Goal: Task Accomplishment & Management: Manage account settings

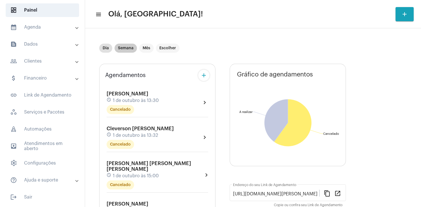
click at [126, 49] on mat-chip "Semana" at bounding box center [126, 48] width 22 height 9
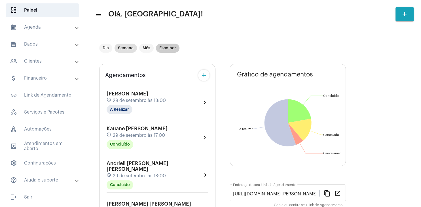
click at [170, 50] on mat-chip "Escolher" at bounding box center [168, 48] width 24 height 9
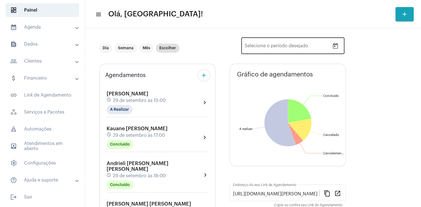
click at [336, 48] on icon "Open calendar" at bounding box center [335, 46] width 7 height 7
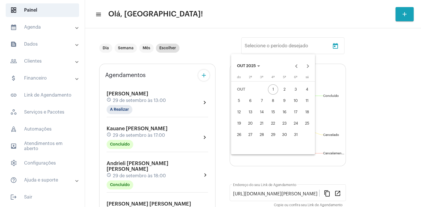
click at [240, 103] on div "5" at bounding box center [239, 101] width 10 height 10
type input "[DATE]"
click at [305, 103] on div "11" at bounding box center [307, 101] width 10 height 10
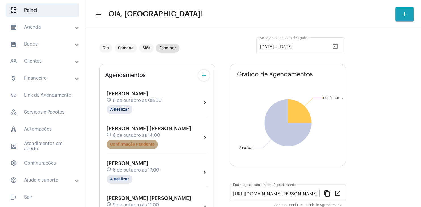
click at [146, 148] on mat-chip "Confirmação Pendente" at bounding box center [132, 144] width 51 height 9
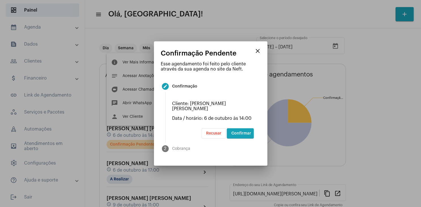
click at [239, 132] on span "Confirmar" at bounding box center [241, 134] width 20 height 4
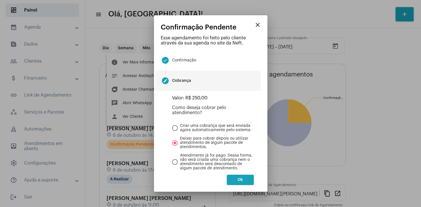
click at [238, 181] on span "Ok" at bounding box center [240, 180] width 5 height 4
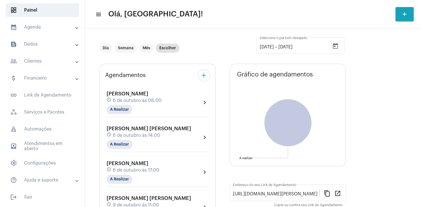
scroll to position [27, 0]
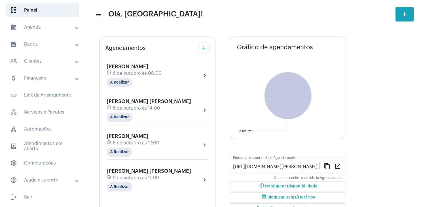
click at [34, 56] on mat-expansion-panel-header "people_outline Clientes" at bounding box center [43, 61] width 81 height 14
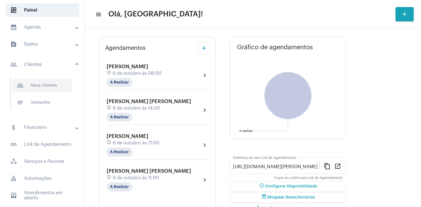
click at [47, 86] on span "people_outline Meus Clientes" at bounding box center [42, 86] width 60 height 14
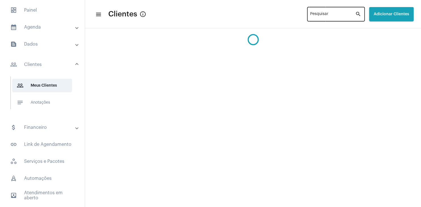
click at [314, 14] on input "Pesquisar" at bounding box center [332, 15] width 45 height 5
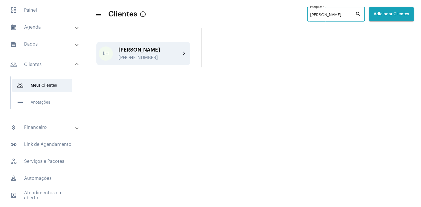
type input "[PERSON_NAME]"
click at [133, 53] on div "[PERSON_NAME] [PHONE_NUMBER]" at bounding box center [150, 53] width 62 height 13
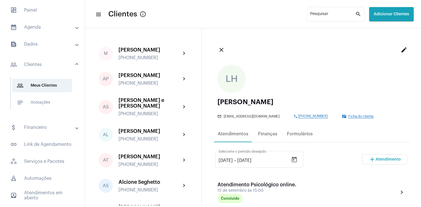
click at [388, 159] on span "Atendimento" at bounding box center [388, 160] width 25 height 4
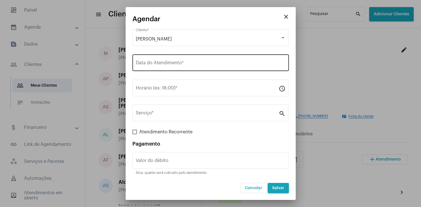
click at [159, 62] on input "Data do Atendimento *" at bounding box center [211, 64] width 150 height 5
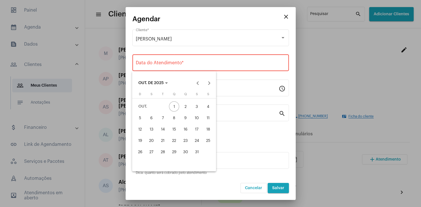
click at [152, 119] on div "6" at bounding box center [151, 118] width 10 height 10
type input "[DATE]"
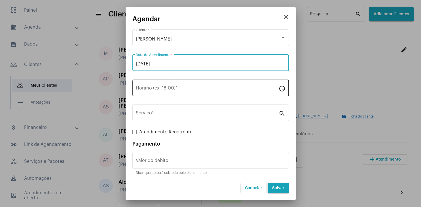
click at [157, 88] on input "Horário (ex: 18:00) *" at bounding box center [207, 89] width 143 height 5
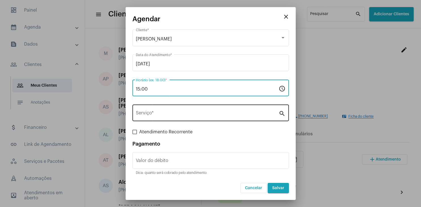
type input "15:00"
click at [165, 110] on div "Serviço *" at bounding box center [207, 113] width 143 height 18
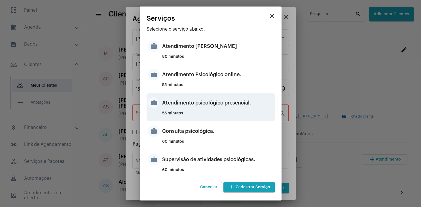
click at [235, 104] on div "Atendimento psicológico presencial." at bounding box center [217, 102] width 111 height 17
type input "Atendimento psicológico presencial."
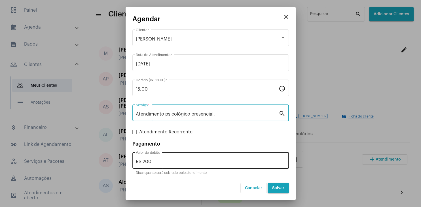
click at [180, 163] on input "R$ 200" at bounding box center [211, 161] width 150 height 5
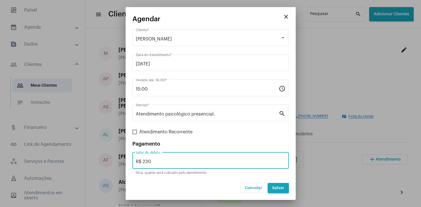
type input "R$ 230"
click at [275, 190] on span "Salvar" at bounding box center [278, 188] width 12 height 4
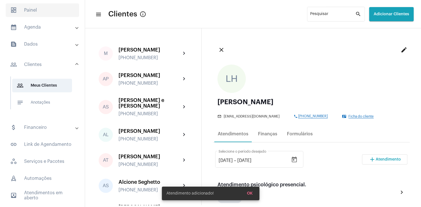
click at [39, 14] on span "dashboard Painel" at bounding box center [42, 10] width 73 height 14
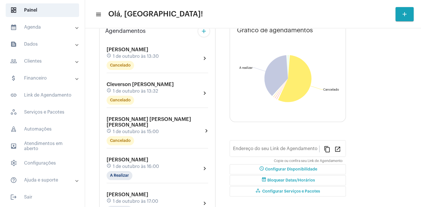
type input "[URL][DOMAIN_NAME][PERSON_NAME]"
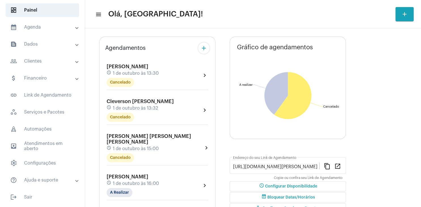
drag, startPoint x: 30, startPoint y: 61, endPoint x: 33, endPoint y: 65, distance: 4.9
click at [30, 61] on mat-panel-title "people_outline Clientes" at bounding box center [43, 61] width 66 height 7
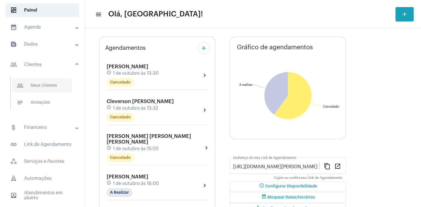
click at [43, 92] on span "people_outline Meus Clientes" at bounding box center [42, 86] width 60 height 14
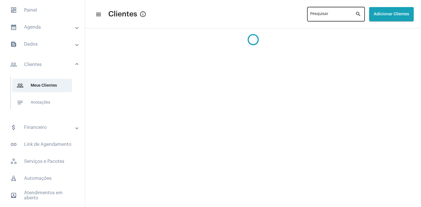
click at [318, 18] on div "Pesquisar" at bounding box center [332, 14] width 45 height 16
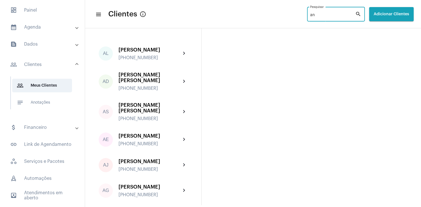
type input "a"
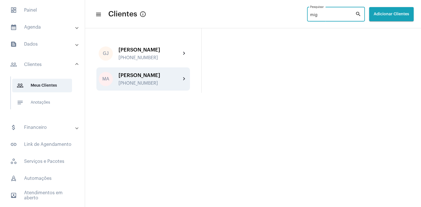
type input "mig"
click at [140, 81] on div "[PERSON_NAME] [PHONE_NUMBER]" at bounding box center [150, 79] width 62 height 13
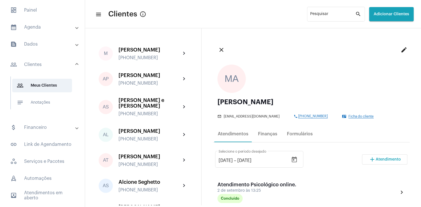
click at [386, 159] on span "Atendimento" at bounding box center [388, 160] width 25 height 4
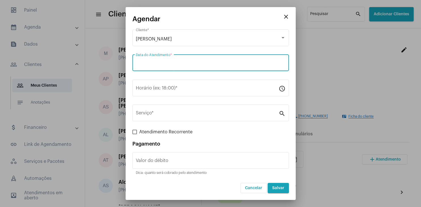
click at [150, 62] on input "Data do Atendimento *" at bounding box center [211, 64] width 150 height 5
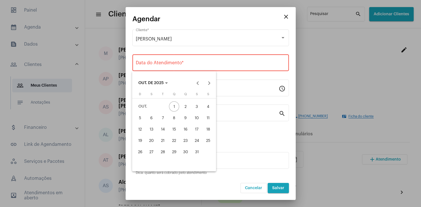
click at [160, 121] on div "7" at bounding box center [163, 118] width 10 height 10
type input "[DATE]"
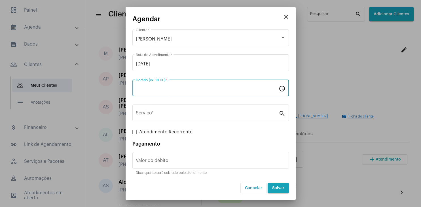
click at [150, 87] on input "Horário (ex: 18:00) *" at bounding box center [207, 89] width 143 height 5
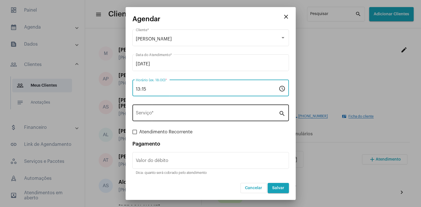
type input "13:15"
click at [153, 111] on div "Serviço *" at bounding box center [207, 113] width 143 height 18
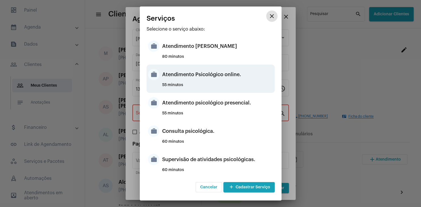
click at [226, 77] on div "Atendimento Psicológico online." at bounding box center [217, 74] width 111 height 17
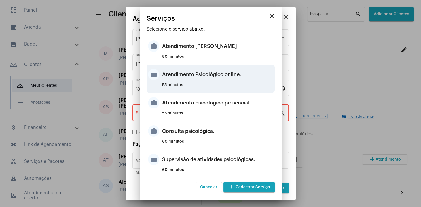
type input "Atendimento Psicológico online."
type input "R$ 250"
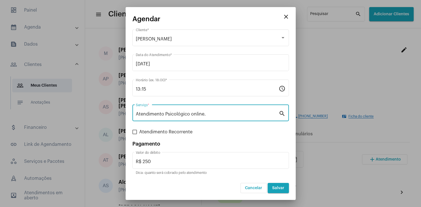
click at [278, 189] on span "Salvar" at bounding box center [278, 188] width 12 height 4
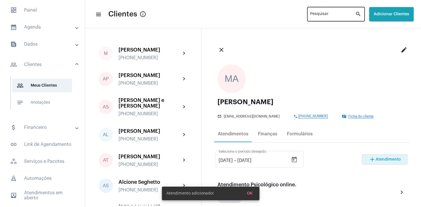
click at [316, 14] on input "Pesquisar" at bounding box center [332, 15] width 45 height 5
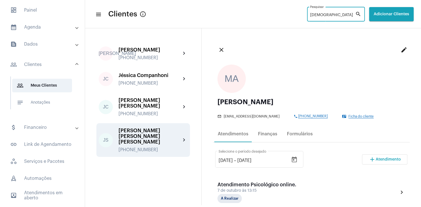
type input "[DEMOGRAPHIC_DATA]"
click at [145, 133] on div "[PERSON_NAME] [PERSON_NAME] [PERSON_NAME]" at bounding box center [150, 136] width 62 height 17
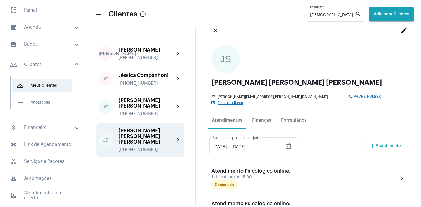
scroll to position [27, 0]
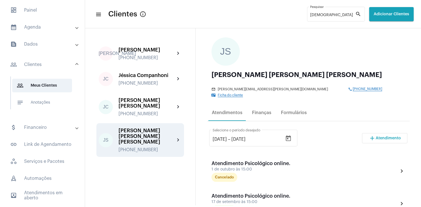
click at [387, 135] on button "add Atendimento" at bounding box center [384, 138] width 45 height 10
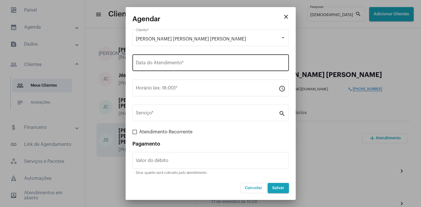
click at [169, 64] on input "Data do Atendimento *" at bounding box center [211, 64] width 150 height 5
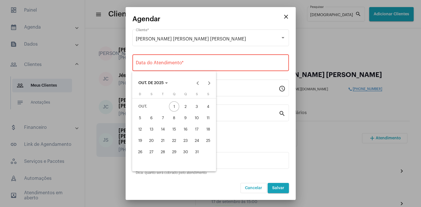
click at [163, 117] on div "7" at bounding box center [163, 118] width 10 height 10
type input "[DATE]"
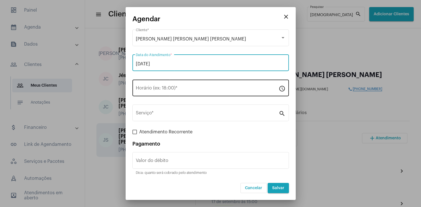
click at [156, 91] on input "Horário (ex: 18:00) *" at bounding box center [207, 89] width 143 height 5
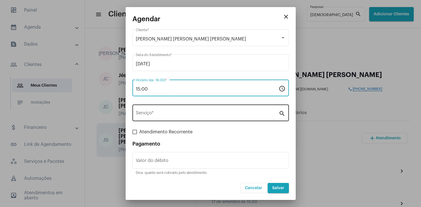
type input "15:00"
click at [161, 118] on div "Serviço *" at bounding box center [207, 113] width 143 height 18
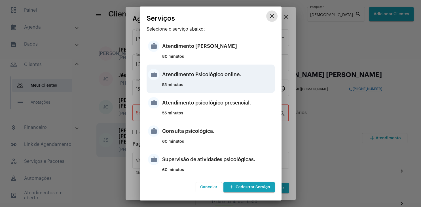
click at [233, 77] on div "Atendimento Psicológico online." at bounding box center [217, 74] width 111 height 17
type input "Atendimento Psicológico online."
type input "R$ 250"
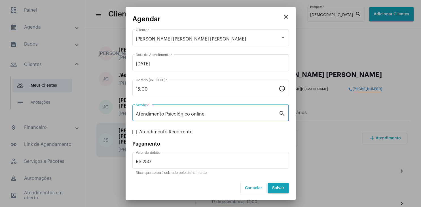
click at [277, 186] on button "Salvar" at bounding box center [278, 188] width 21 height 10
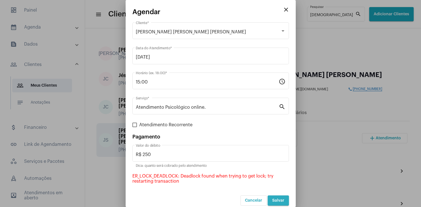
click at [279, 197] on button "Salvar" at bounding box center [278, 201] width 21 height 10
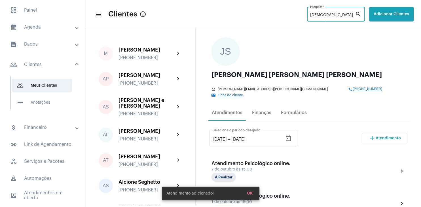
drag, startPoint x: 312, startPoint y: 16, endPoint x: 289, endPoint y: 18, distance: 23.6
click at [310, 18] on input "[DEMOGRAPHIC_DATA]" at bounding box center [332, 15] width 45 height 5
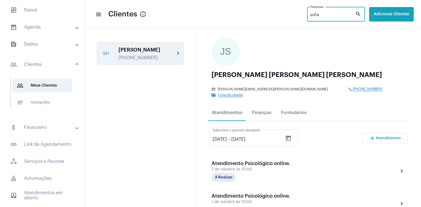
type input "sofia"
click at [141, 62] on div "SH [PERSON_NAME] [PHONE_NUMBER] chevron_right" at bounding box center [140, 53] width 88 height 23
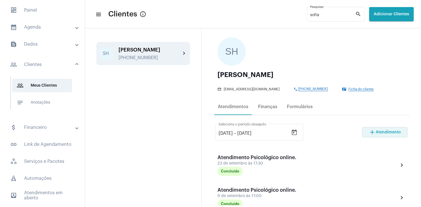
click at [397, 134] on span "Atendimento" at bounding box center [388, 132] width 25 height 4
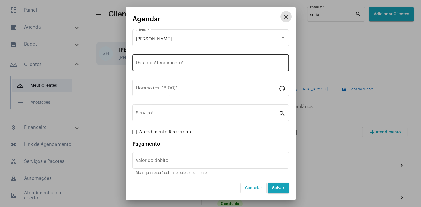
click at [150, 63] on input "Data do Atendimento *" at bounding box center [211, 64] width 150 height 5
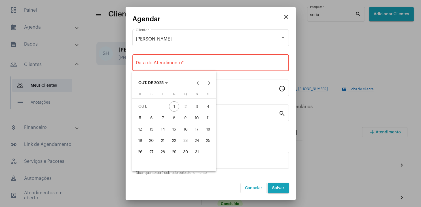
click at [162, 115] on div "7" at bounding box center [163, 118] width 10 height 10
type input "[DATE]"
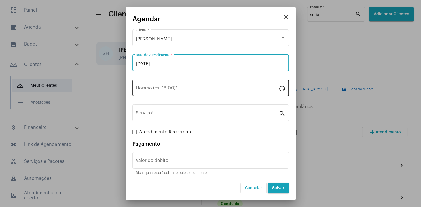
click at [153, 88] on input "Horário (ex: 18:00) *" at bounding box center [207, 89] width 143 height 5
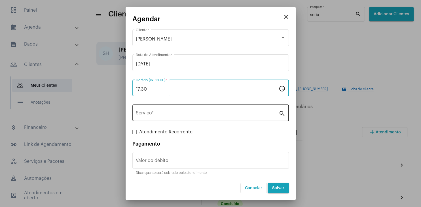
type input "17:30"
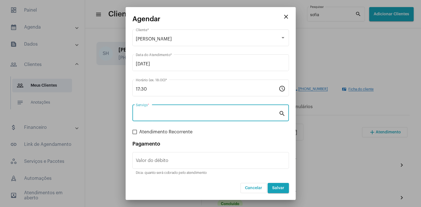
click at [153, 112] on input "Serviço *" at bounding box center [207, 114] width 143 height 5
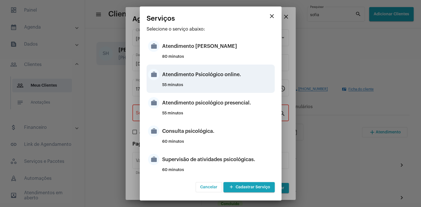
click at [231, 77] on div "Atendimento Psicológico online." at bounding box center [217, 74] width 111 height 17
type input "Atendimento Psicológico online."
type input "R$ 230"
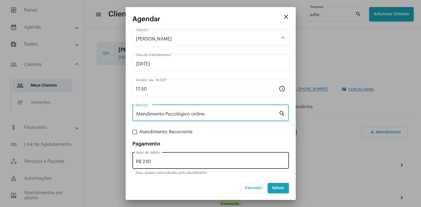
click at [168, 163] on input "R$ 230" at bounding box center [211, 161] width 150 height 5
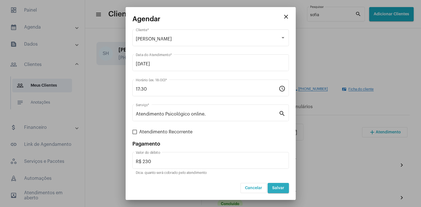
click at [283, 188] on span "Salvar" at bounding box center [278, 188] width 12 height 4
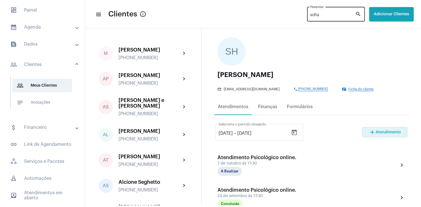
click at [311, 18] on div "[PERSON_NAME]" at bounding box center [332, 14] width 45 height 16
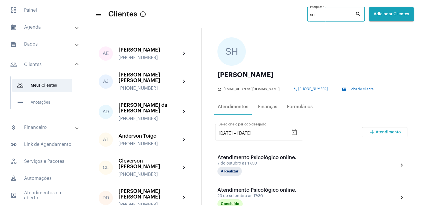
type input "s"
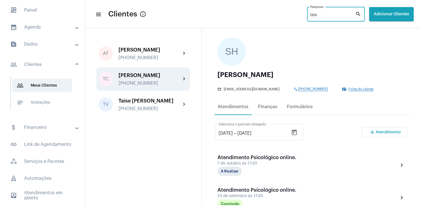
type input "taís"
click at [151, 83] on div "[PHONE_NUMBER]" at bounding box center [150, 83] width 62 height 5
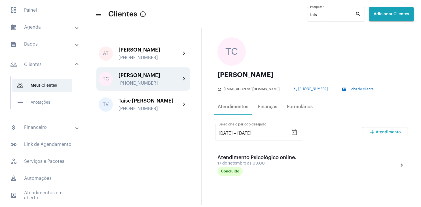
click at [383, 134] on span "Atendimento" at bounding box center [388, 132] width 25 height 4
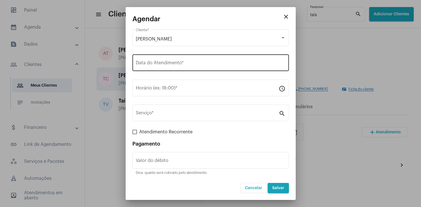
click at [140, 63] on input "Data do Atendimento *" at bounding box center [211, 64] width 150 height 5
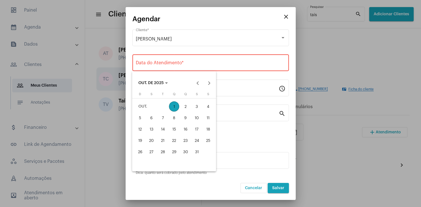
click at [174, 117] on div "8" at bounding box center [174, 118] width 10 height 10
type input "[DATE]"
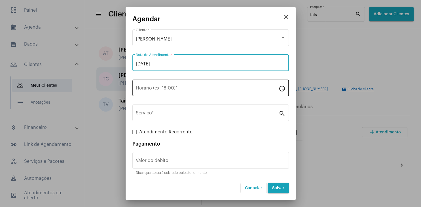
click at [157, 87] on div "Horário (ex: 18:00) *" at bounding box center [207, 88] width 143 height 18
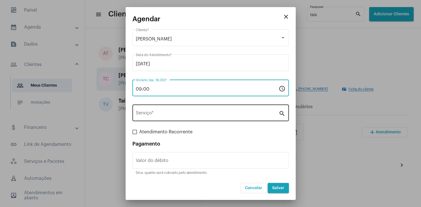
type input "09:00"
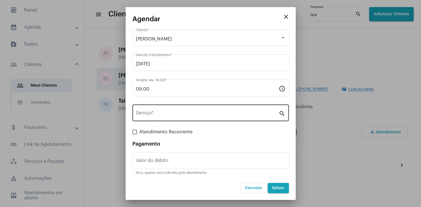
click at [159, 119] on div "Serviço *" at bounding box center [207, 113] width 143 height 18
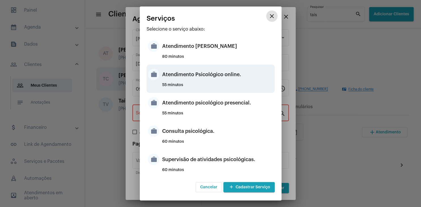
click at [233, 79] on div "Atendimento Psicológico online." at bounding box center [217, 74] width 111 height 17
type input "Atendimento Psicológico online."
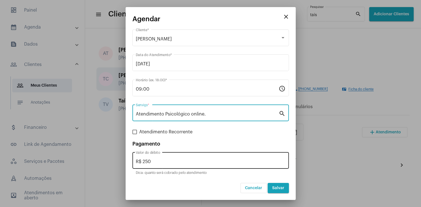
click at [156, 163] on input "R$ 250" at bounding box center [211, 161] width 150 height 5
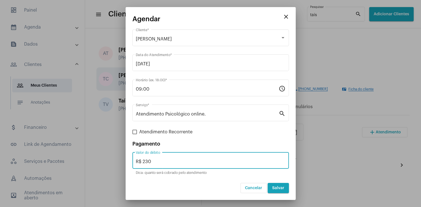
type input "R$ 230"
click at [275, 189] on span "Salvar" at bounding box center [278, 188] width 12 height 4
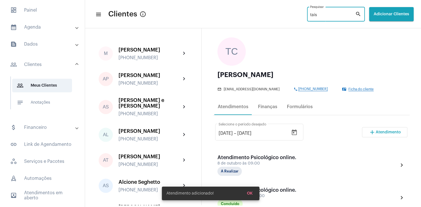
click at [310, 15] on input "taís" at bounding box center [332, 15] width 45 height 5
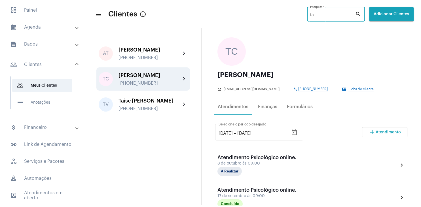
type input "t"
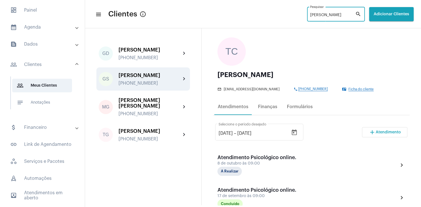
type input "[PERSON_NAME]"
click at [154, 75] on div "[PERSON_NAME]" at bounding box center [150, 76] width 62 height 6
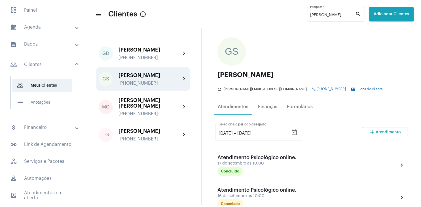
click at [377, 134] on span "add Atendimento" at bounding box center [385, 132] width 32 height 4
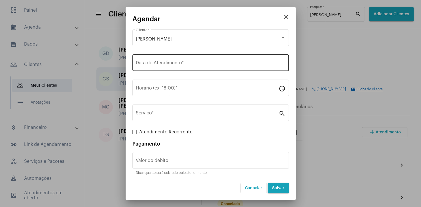
click at [181, 64] on input "Data do Atendimento *" at bounding box center [211, 64] width 150 height 5
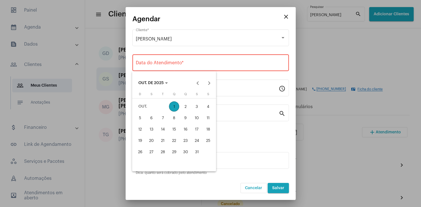
click at [174, 115] on div "8" at bounding box center [174, 118] width 10 height 10
type input "[DATE]"
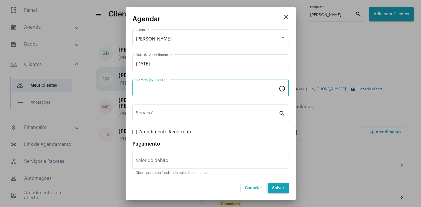
click at [161, 89] on input "Horário (ex: 18:00) *" at bounding box center [207, 89] width 143 height 5
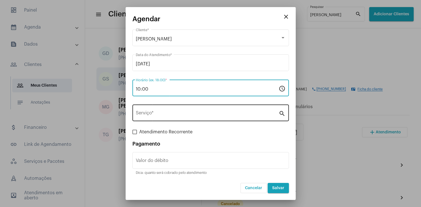
type input "10:00"
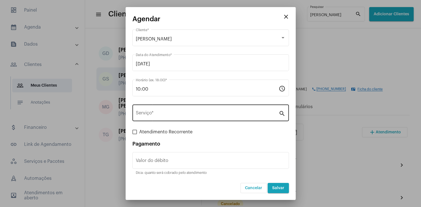
click at [150, 112] on div "Serviço *" at bounding box center [207, 113] width 143 height 18
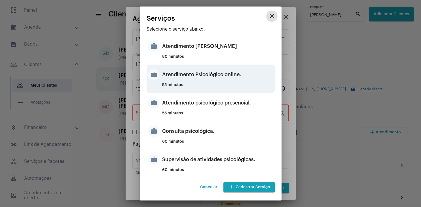
click at [228, 71] on div "Atendimento Psicológico online." at bounding box center [217, 74] width 111 height 17
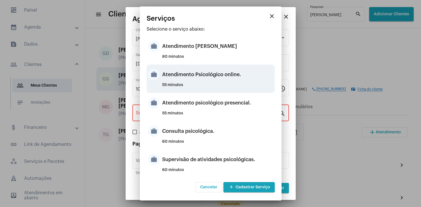
type input "Atendimento Psicológico online."
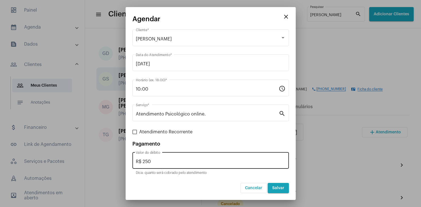
click at [174, 158] on div "R$ 250 Valor do débito" at bounding box center [211, 160] width 150 height 18
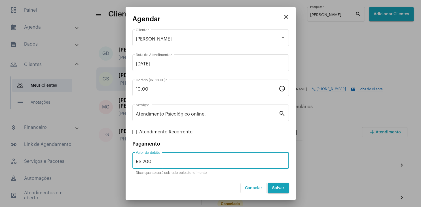
type input "R$ 200"
click at [279, 193] on button "Salvar" at bounding box center [278, 188] width 21 height 10
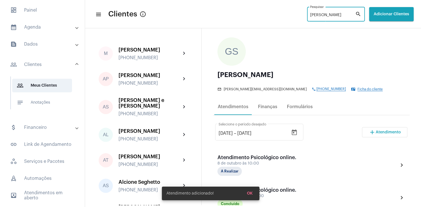
drag, startPoint x: 309, startPoint y: 16, endPoint x: 297, endPoint y: 16, distance: 12.2
click at [310, 16] on input "[PERSON_NAME]" at bounding box center [332, 15] width 45 height 5
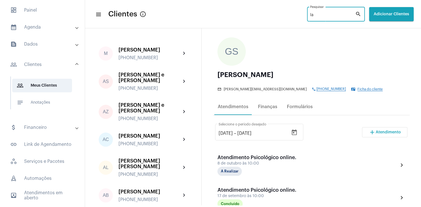
type input "a"
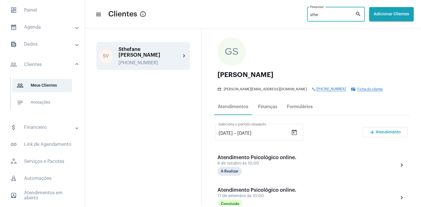
type input "sthe"
click at [123, 55] on div "Sthefane [PERSON_NAME]" at bounding box center [150, 52] width 62 height 11
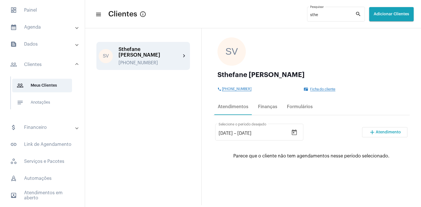
click at [390, 138] on button "add Atendimento" at bounding box center [384, 132] width 45 height 10
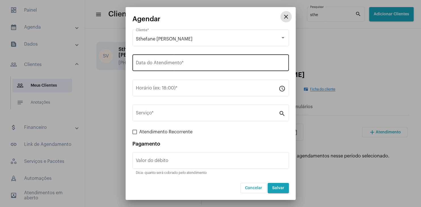
click at [168, 69] on div "Data do Atendimento *" at bounding box center [211, 62] width 150 height 18
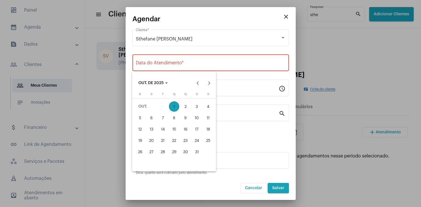
click at [172, 121] on div "8" at bounding box center [174, 118] width 10 height 10
type input "[DATE]"
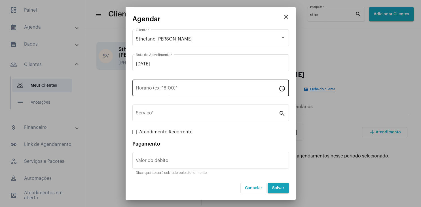
click at [159, 85] on div "Horário (ex: 18:00) *" at bounding box center [207, 88] width 143 height 18
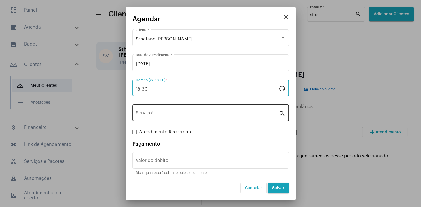
type input "18:30"
click at [159, 113] on input "Serviço *" at bounding box center [207, 114] width 143 height 5
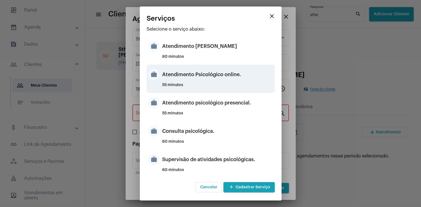
click at [208, 80] on div "Atendimento Psicológico online." at bounding box center [217, 74] width 111 height 17
type input "Atendimento Psicológico online."
type input "R$ 250"
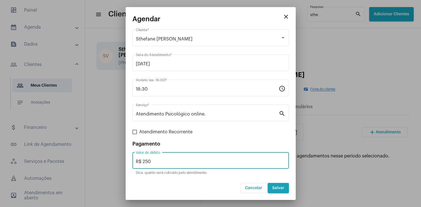
click at [173, 163] on input "R$ 250" at bounding box center [211, 161] width 150 height 5
click at [283, 187] on span "Salvar" at bounding box center [278, 188] width 12 height 4
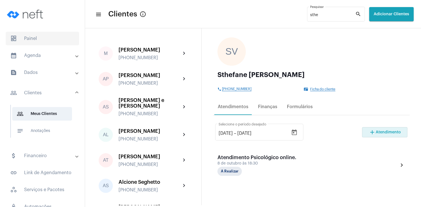
click at [34, 37] on span "dashboard Painel" at bounding box center [42, 39] width 73 height 14
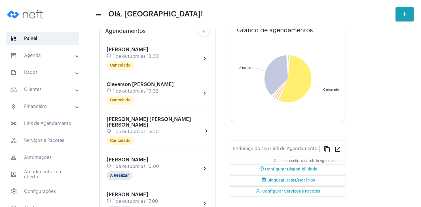
type input "[URL][DOMAIN_NAME][PERSON_NAME]"
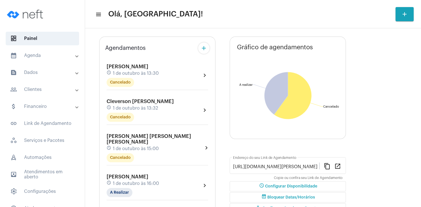
click at [174, 26] on mat-chip "Escolher" at bounding box center [168, 20] width 24 height 9
click at [338, 22] on icon "Open calendar" at bounding box center [335, 19] width 7 height 7
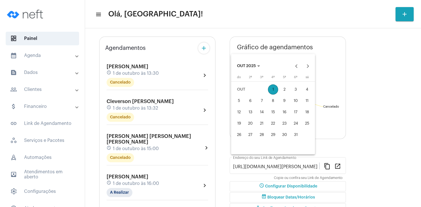
click at [238, 101] on div "5" at bounding box center [239, 101] width 10 height 10
type input "[DATE]"
click at [307, 99] on div "11" at bounding box center [307, 101] width 10 height 10
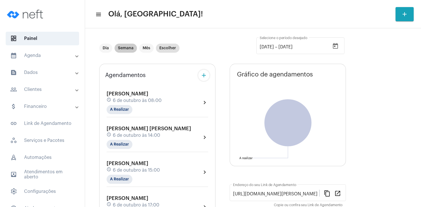
click at [125, 47] on mat-chip "Semana" at bounding box center [126, 48] width 22 height 9
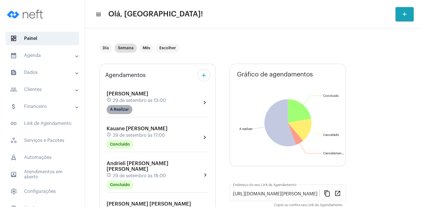
click at [129, 109] on mat-chip "A Realizar" at bounding box center [120, 109] width 26 height 9
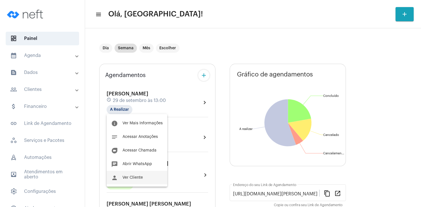
click at [136, 176] on span "Ver Cliente" at bounding box center [133, 178] width 20 height 4
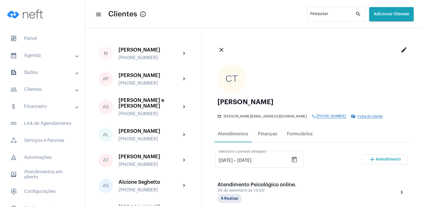
scroll to position [82, 0]
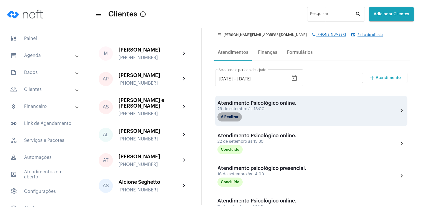
click at [224, 118] on mat-chip "A Realizar" at bounding box center [230, 117] width 24 height 9
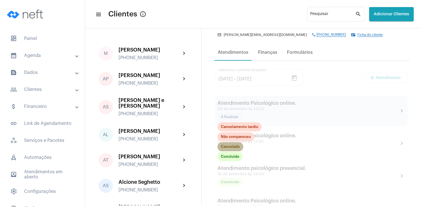
click at [231, 146] on mat-chip "Cancelado" at bounding box center [231, 146] width 26 height 9
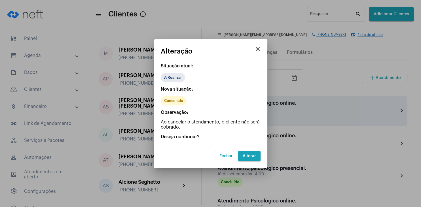
click at [257, 47] on mat-icon "close" at bounding box center [257, 49] width 7 height 7
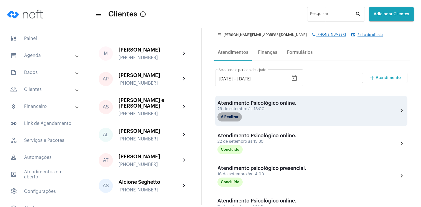
click at [237, 119] on mat-chip "A Realizar" at bounding box center [230, 117] width 24 height 9
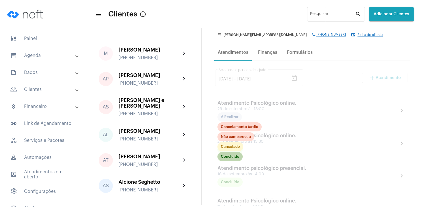
click at [232, 155] on mat-chip "Concluído" at bounding box center [230, 156] width 25 height 9
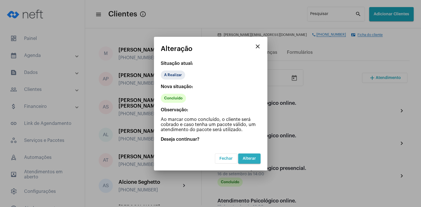
drag, startPoint x: 248, startPoint y: 156, endPoint x: 255, endPoint y: 153, distance: 8.2
click at [248, 156] on button "Alterar" at bounding box center [249, 159] width 22 height 10
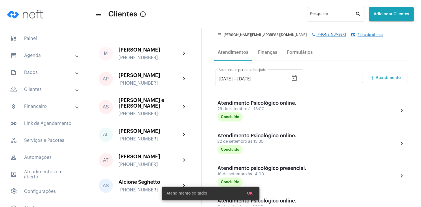
click at [381, 74] on button "add Atendimento" at bounding box center [384, 78] width 45 height 10
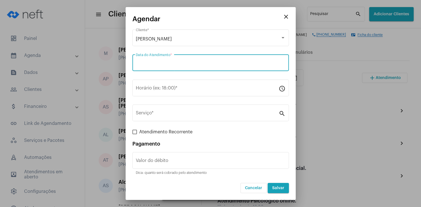
click at [164, 65] on input "Data do Atendimento *" at bounding box center [211, 64] width 150 height 5
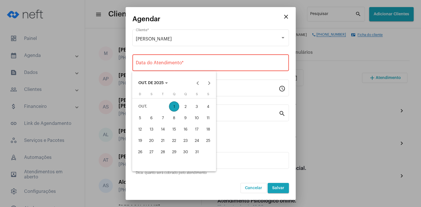
click at [150, 122] on div "6" at bounding box center [151, 118] width 10 height 10
type input "[DATE]"
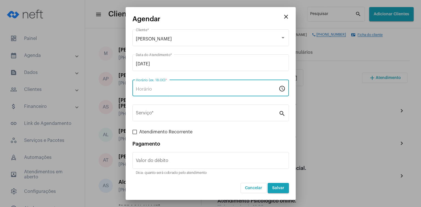
click at [155, 91] on input "Horário (ex: 18:00) *" at bounding box center [207, 89] width 143 height 5
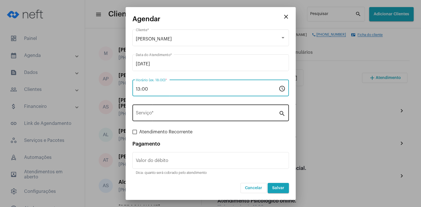
type input "13:00"
click at [154, 112] on div "Serviço *" at bounding box center [207, 113] width 143 height 18
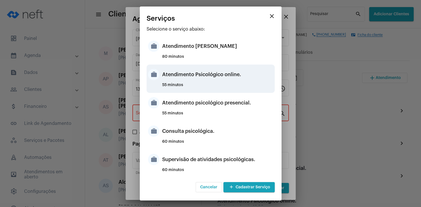
click at [234, 81] on div "Atendimento Psicológico online." at bounding box center [217, 74] width 111 height 17
type input "Atendimento Psicológico online."
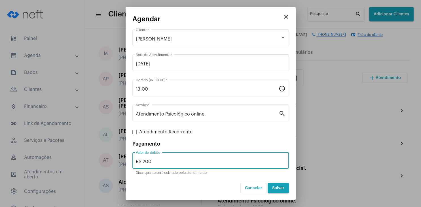
drag, startPoint x: 168, startPoint y: 164, endPoint x: 165, endPoint y: 161, distance: 3.6
click at [167, 164] on input "R$ 200" at bounding box center [211, 161] width 150 height 5
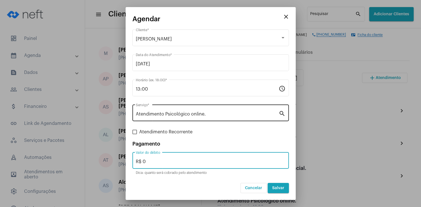
type input "R$ 0"
click at [190, 111] on div "Atendimento Psicológico online. Serviço *" at bounding box center [207, 113] width 143 height 18
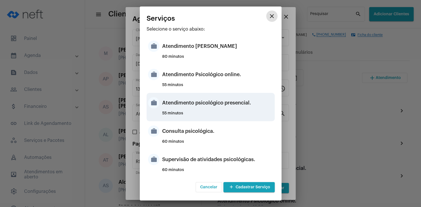
click at [230, 103] on div "Atendimento psicológico presencial." at bounding box center [217, 102] width 111 height 17
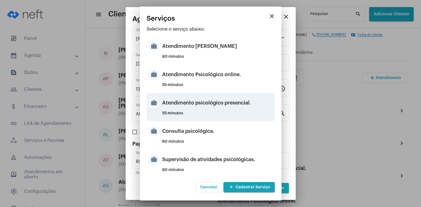
type input "Atendimento psicológico presencial."
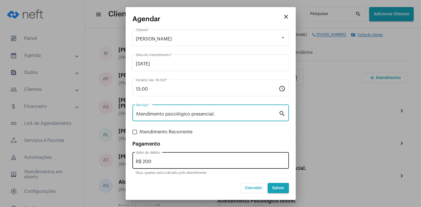
click at [163, 163] on input "R$ 200" at bounding box center [211, 161] width 150 height 5
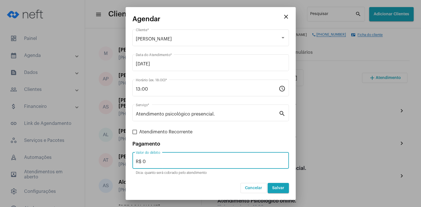
type input "R$ 0"
click at [279, 187] on span "Salvar" at bounding box center [278, 188] width 12 height 4
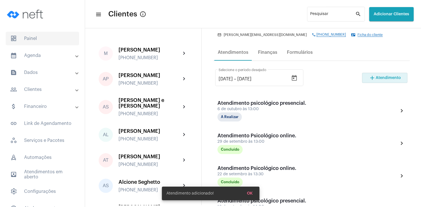
click at [40, 36] on span "dashboard Painel" at bounding box center [42, 39] width 73 height 14
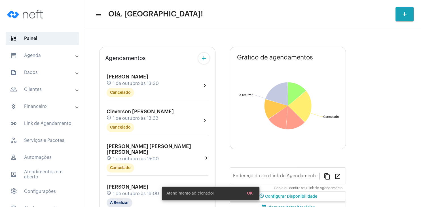
type input "[URL][DOMAIN_NAME][PERSON_NAME]"
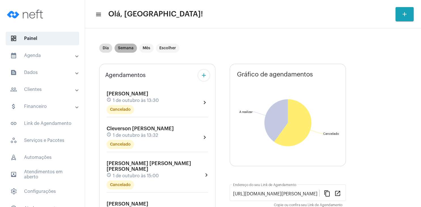
click at [125, 49] on mat-chip "Semana" at bounding box center [126, 48] width 22 height 9
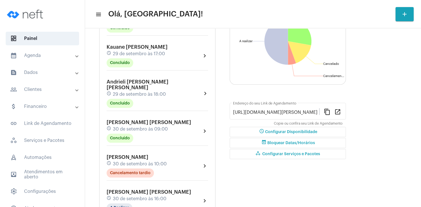
scroll to position [163, 0]
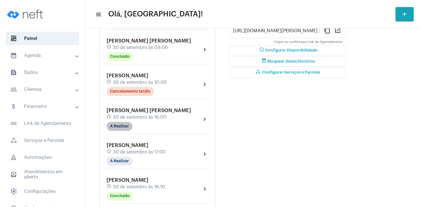
click at [128, 122] on mat-chip "A Realizar" at bounding box center [120, 126] width 26 height 9
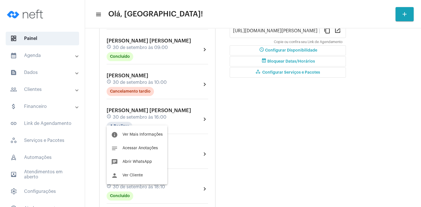
click at [286, 118] on div at bounding box center [210, 103] width 421 height 207
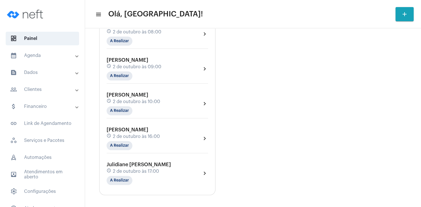
scroll to position [545, 0]
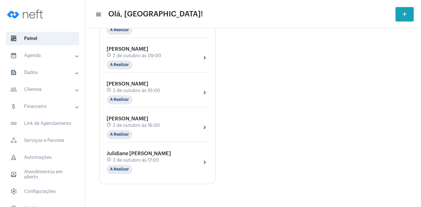
click at [40, 89] on mat-panel-title "people_outline Clientes" at bounding box center [43, 89] width 66 height 7
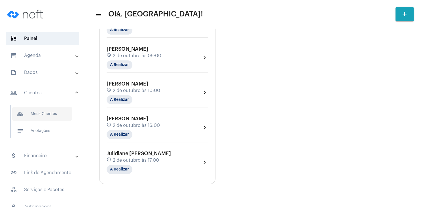
click at [50, 116] on span "people_outline Meus Clientes" at bounding box center [42, 114] width 60 height 14
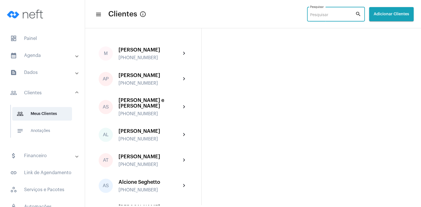
click at [323, 17] on input "Pesquisar" at bounding box center [332, 15] width 45 height 5
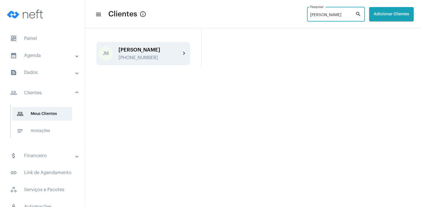
type input "[PERSON_NAME]"
click at [144, 46] on div "[PERSON_NAME] [PHONE_NUMBER] chevron_right" at bounding box center [143, 53] width 94 height 23
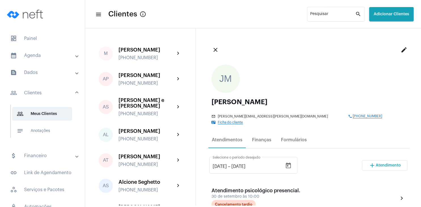
click at [377, 164] on span "Atendimento" at bounding box center [388, 166] width 25 height 4
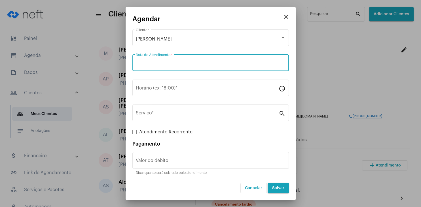
click at [156, 63] on input "Data do Atendimento *" at bounding box center [211, 64] width 150 height 5
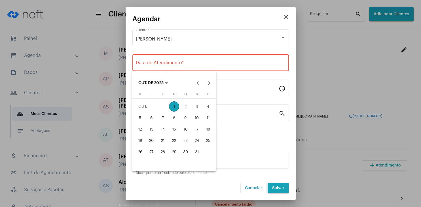
click at [189, 108] on div "2" at bounding box center [185, 107] width 10 height 10
type input "[DATE]"
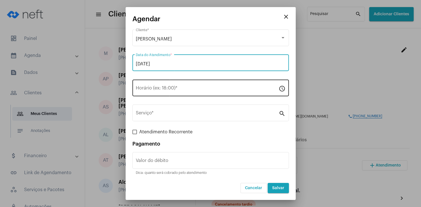
click at [161, 92] on div "Horário (ex: 18:00) *" at bounding box center [207, 88] width 143 height 18
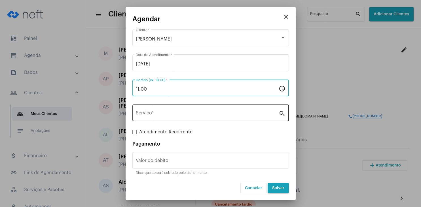
type input "11:00"
click at [159, 112] on input "Serviço *" at bounding box center [207, 114] width 143 height 5
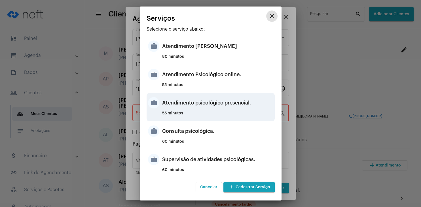
click at [226, 106] on div "Atendimento psicológico presencial." at bounding box center [217, 102] width 111 height 17
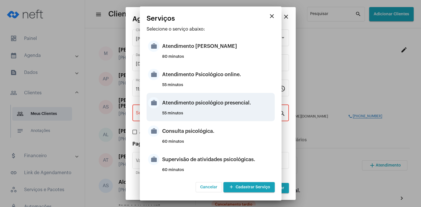
type input "Atendimento psicológico presencial."
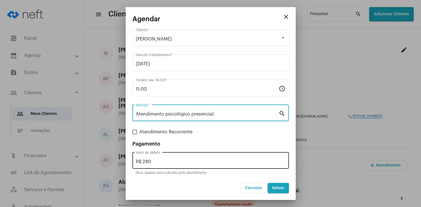
click at [148, 161] on input "R$ 280" at bounding box center [211, 161] width 150 height 5
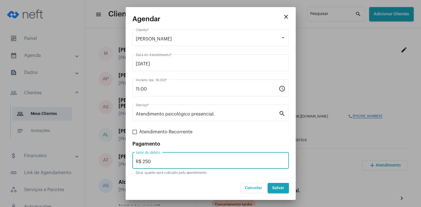
type input "R$ 250"
click at [278, 189] on span "Salvar" at bounding box center [278, 188] width 12 height 4
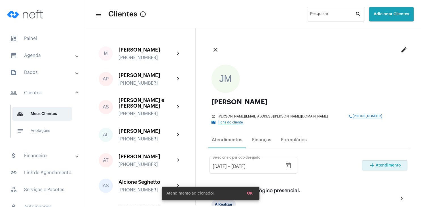
scroll to position [27, 0]
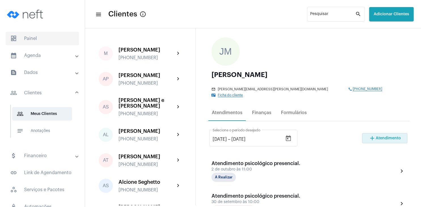
click at [46, 42] on span "dashboard Painel" at bounding box center [42, 39] width 73 height 14
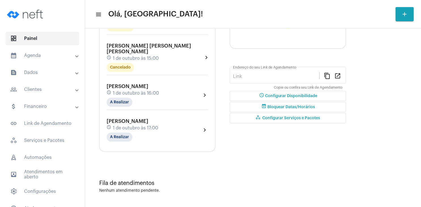
type input "[URL][DOMAIN_NAME][PERSON_NAME]"
